Goal: Information Seeking & Learning: Learn about a topic

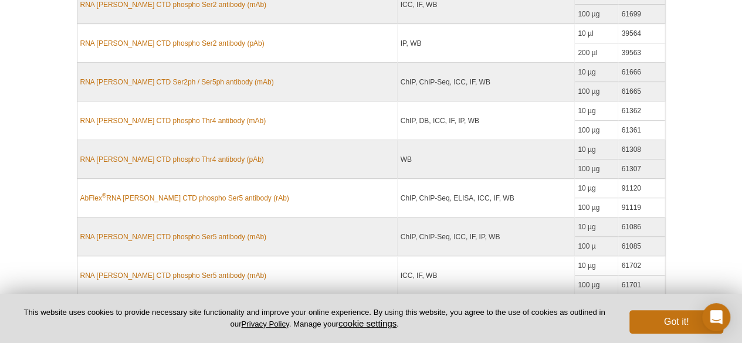
scroll to position [745, 0]
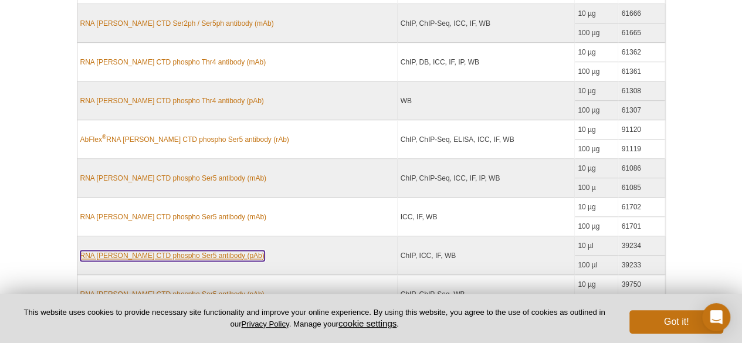
click at [184, 251] on link "RNA [PERSON_NAME] CTD phospho Ser5 antibody (pAb)" at bounding box center [172, 256] width 184 height 11
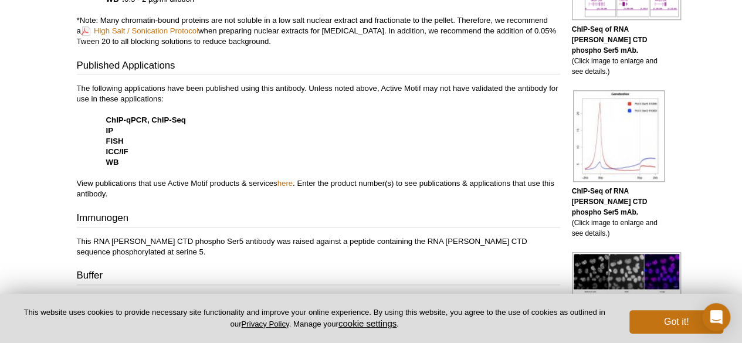
scroll to position [569, 0]
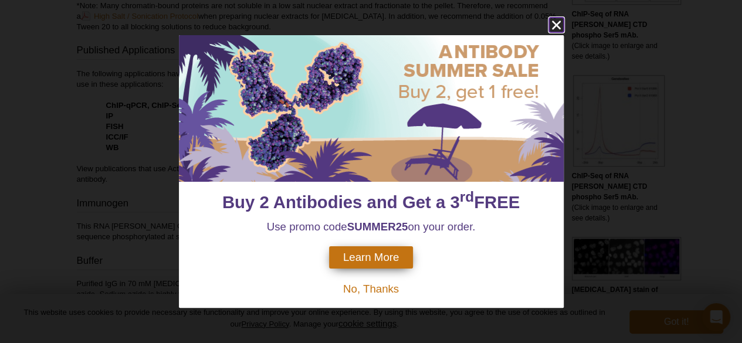
click at [552, 26] on icon "close" at bounding box center [556, 25] width 15 height 15
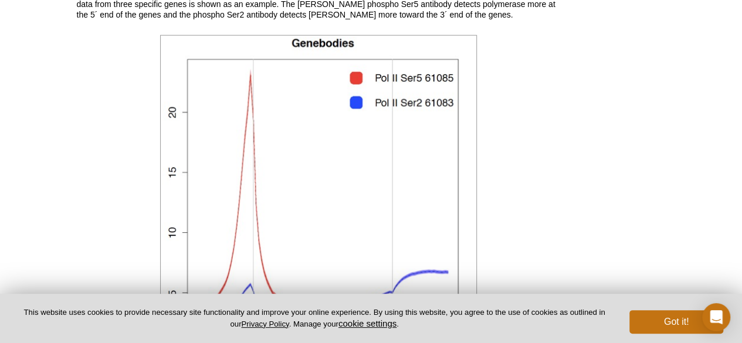
scroll to position [1508, 0]
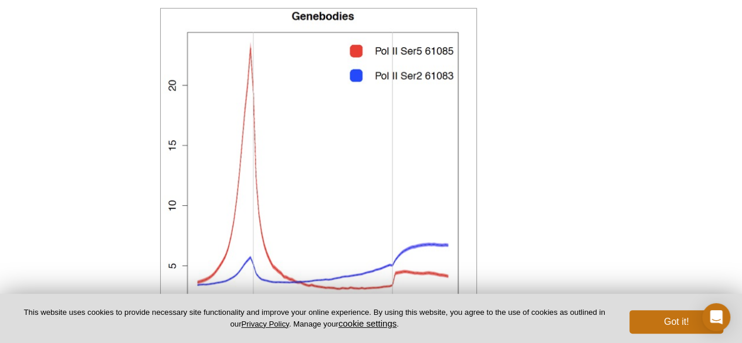
click at [421, 76] on img at bounding box center [318, 166] width 317 height 317
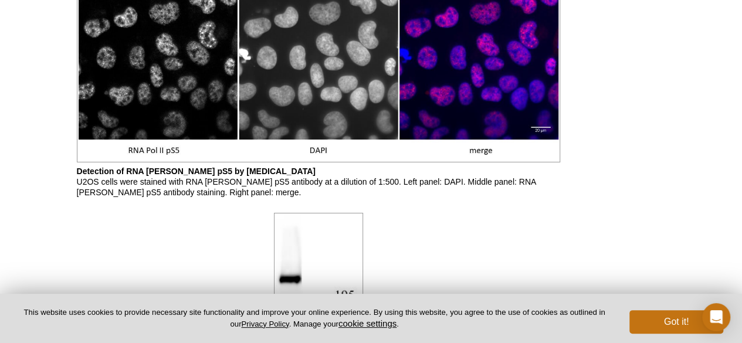
scroll to position [1860, 0]
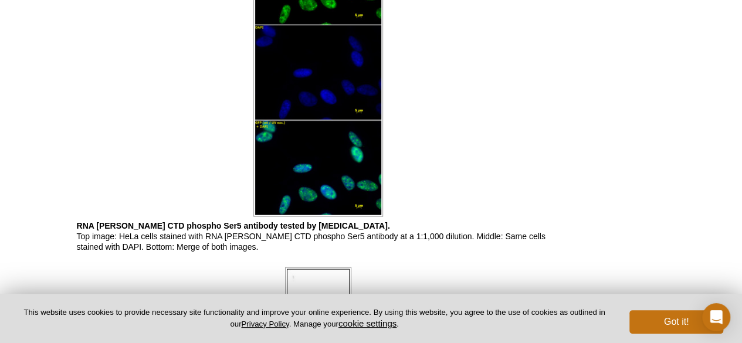
scroll to position [1215, 0]
